Goal: Task Accomplishment & Management: Use online tool/utility

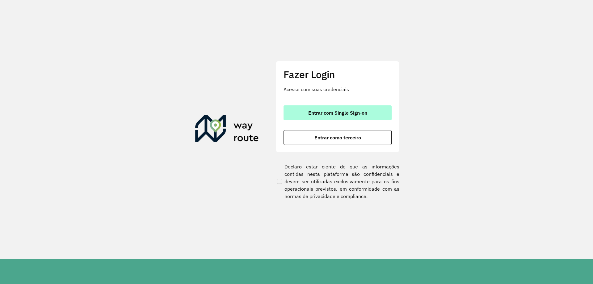
click at [364, 108] on button "Entrar com Single Sign-on" at bounding box center [337, 112] width 108 height 15
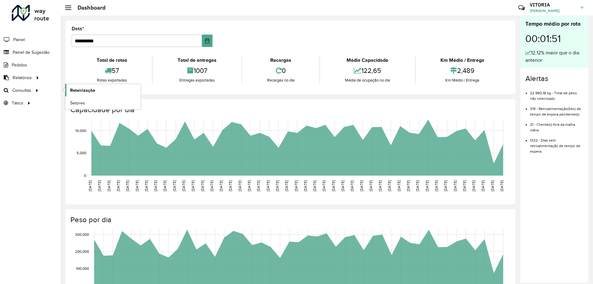
click at [90, 89] on span "Roteirização" at bounding box center [82, 90] width 25 height 6
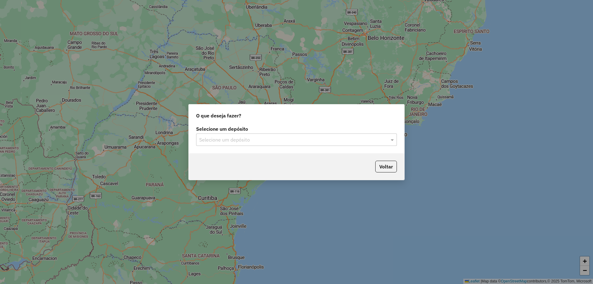
click at [250, 143] on input "text" at bounding box center [290, 139] width 182 height 7
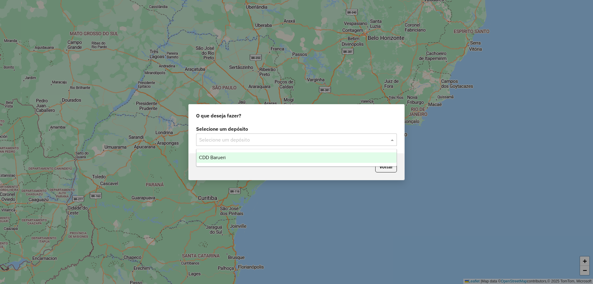
click at [229, 158] on div "CDD Barueri" at bounding box center [296, 157] width 200 height 10
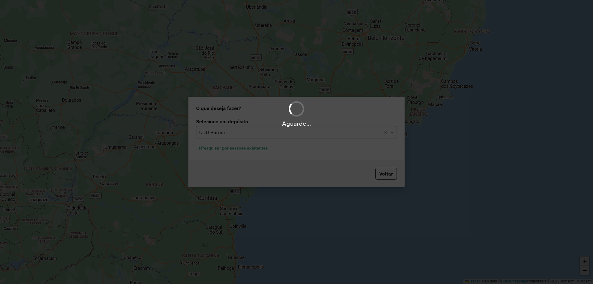
click at [282, 155] on div "Aguarde..." at bounding box center [296, 142] width 593 height 284
click at [264, 149] on div "Aguarde..." at bounding box center [296, 142] width 593 height 284
click at [263, 149] on div "Aguarde..." at bounding box center [296, 142] width 593 height 284
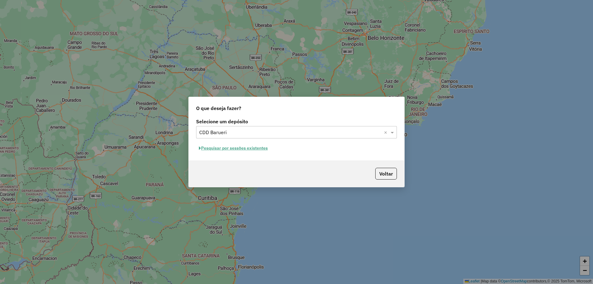
click at [255, 150] on button "Pesquisar por sessões existentes" at bounding box center [233, 148] width 74 height 10
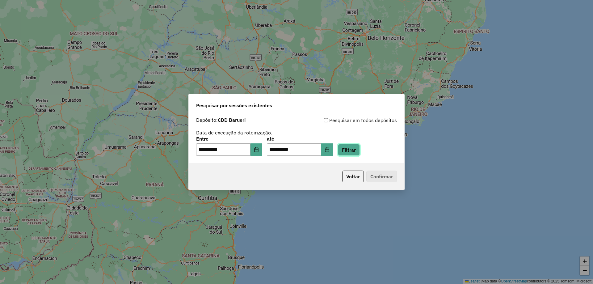
click at [356, 153] on button "Filtrar" at bounding box center [349, 150] width 22 height 12
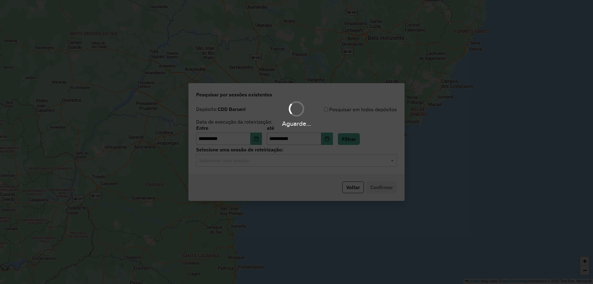
click at [299, 160] on div "Aguarde..." at bounding box center [296, 142] width 593 height 284
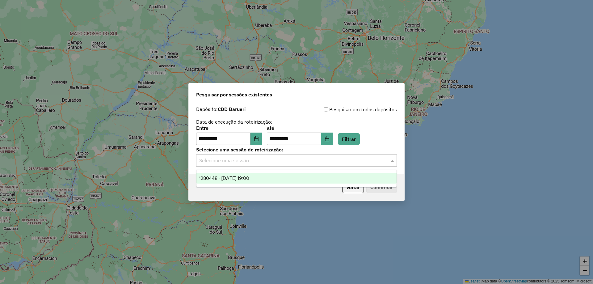
click at [290, 161] on input "text" at bounding box center [290, 160] width 182 height 7
click at [264, 179] on div "1280448 - 22/09/2025 19:00" at bounding box center [296, 178] width 200 height 10
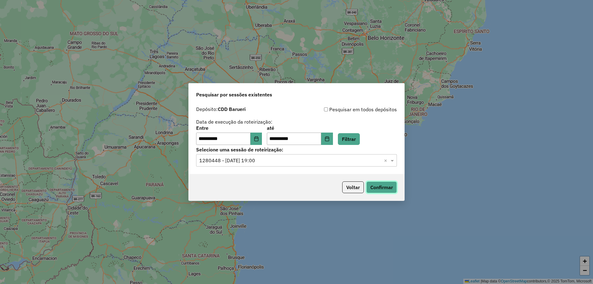
click at [379, 183] on button "Confirmar" at bounding box center [381, 187] width 31 height 12
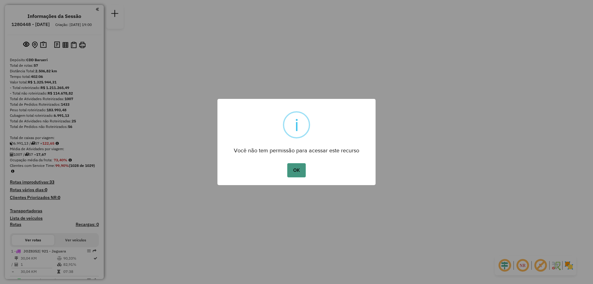
click at [301, 171] on button "OK" at bounding box center [296, 170] width 18 height 14
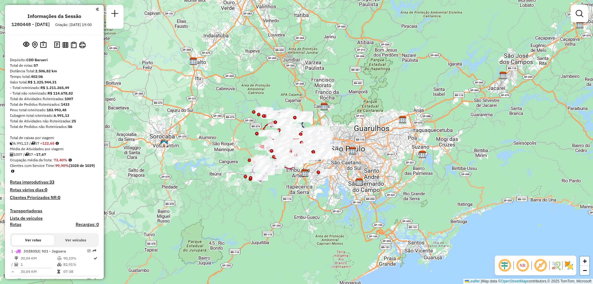
scroll to position [563, 0]
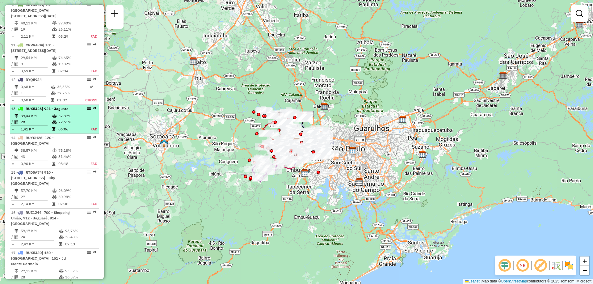
select select "**********"
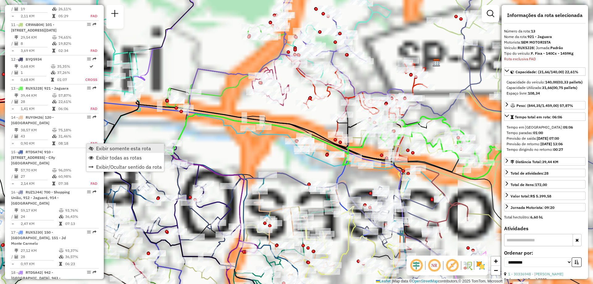
click at [101, 148] on span "Exibir somente esta rota" at bounding box center [123, 148] width 55 height 5
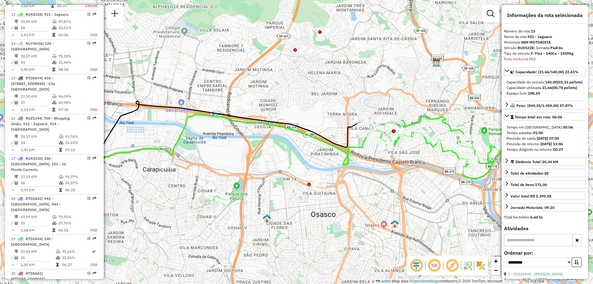
scroll to position [696, 0]
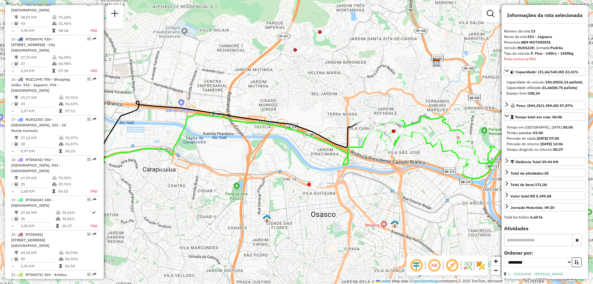
click at [474, 262] on img at bounding box center [473, 265] width 3 height 10
click at [477, 262] on img at bounding box center [480, 265] width 10 height 10
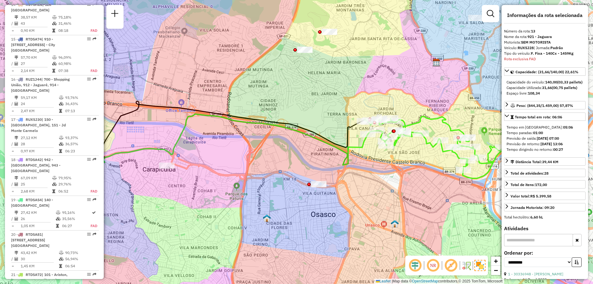
click at [431, 261] on em at bounding box center [432, 265] width 15 height 15
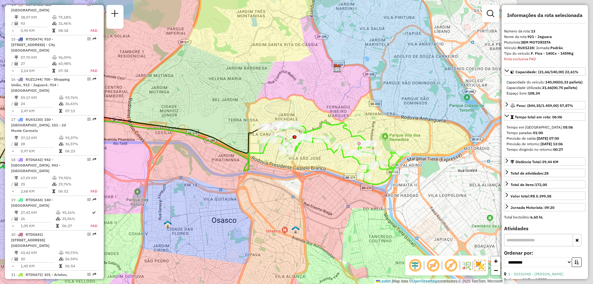
drag, startPoint x: 470, startPoint y: 182, endPoint x: 371, endPoint y: 188, distance: 99.2
click at [371, 188] on div "Janela de atendimento Grade de atendimento Capacidade Transportadoras Veículos …" at bounding box center [296, 142] width 593 height 284
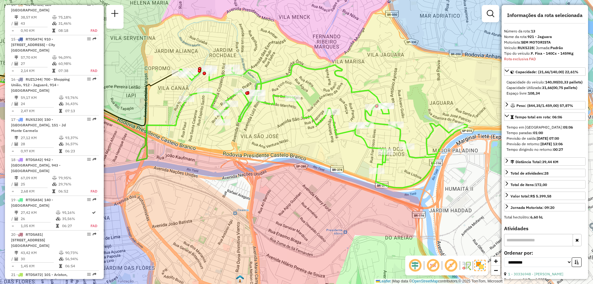
drag, startPoint x: 344, startPoint y: 189, endPoint x: 340, endPoint y: 193, distance: 5.0
click at [340, 193] on div "Janela de atendimento Grade de atendimento Capacidade Transportadoras Veículos …" at bounding box center [296, 142] width 593 height 284
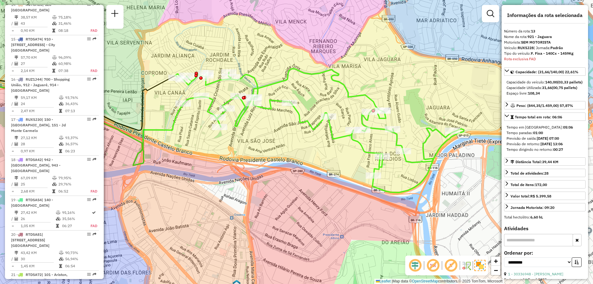
drag, startPoint x: 346, startPoint y: 190, endPoint x: 344, endPoint y: 206, distance: 15.9
click at [344, 206] on div "Janela de atendimento Grade de atendimento Capacidade Transportadoras Veículos …" at bounding box center [296, 142] width 593 height 284
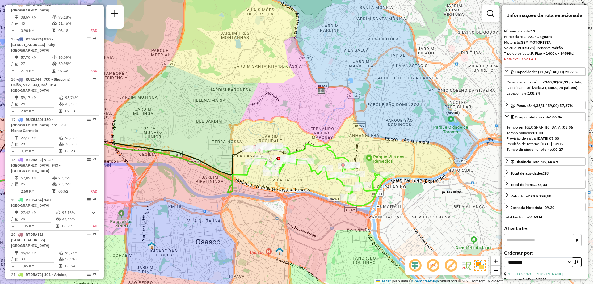
drag, startPoint x: 340, startPoint y: 201, endPoint x: 329, endPoint y: 202, distance: 11.2
click at [329, 202] on div "Janela de atendimento Grade de atendimento Capacidade Transportadoras Veículos …" at bounding box center [296, 142] width 593 height 284
